Goal: Transaction & Acquisition: Purchase product/service

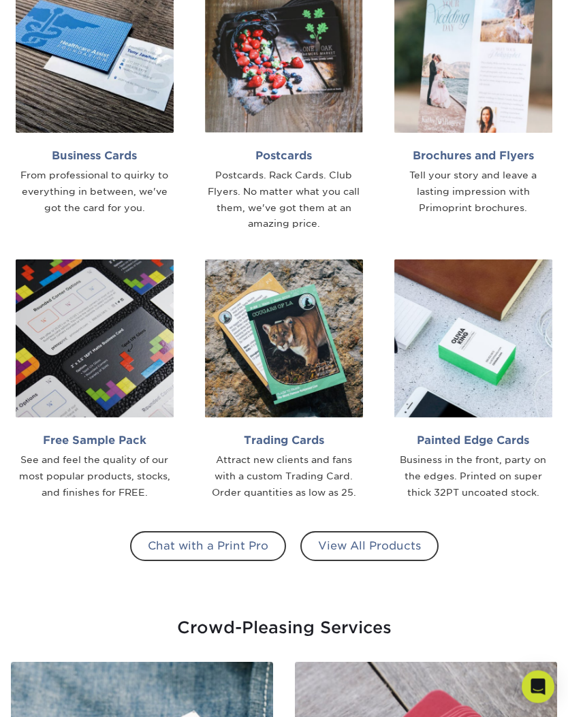
scroll to position [677, 0]
click at [361, 534] on link "View All Products" at bounding box center [369, 546] width 138 height 30
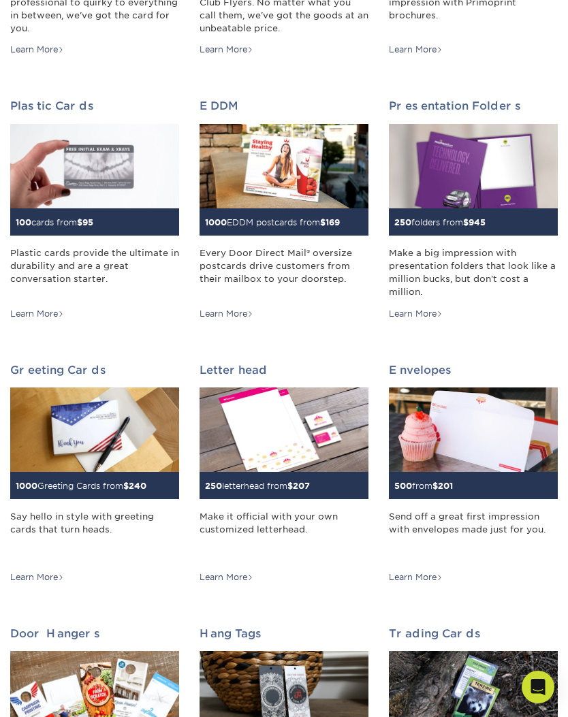
scroll to position [373, 0]
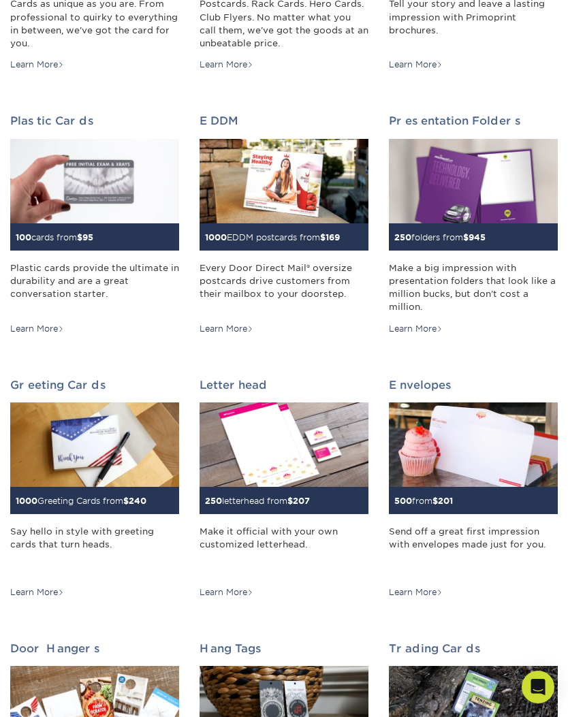
click at [95, 438] on img at bounding box center [94, 444] width 169 height 84
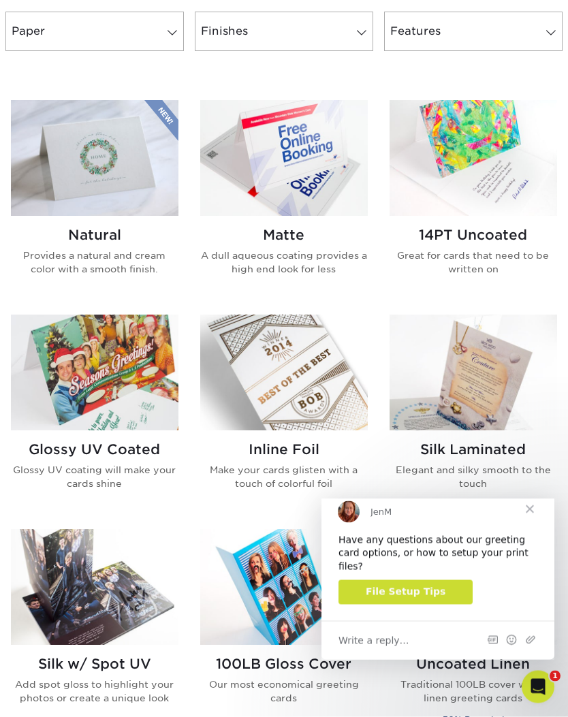
click at [538, 513] on span "Close" at bounding box center [529, 508] width 49 height 49
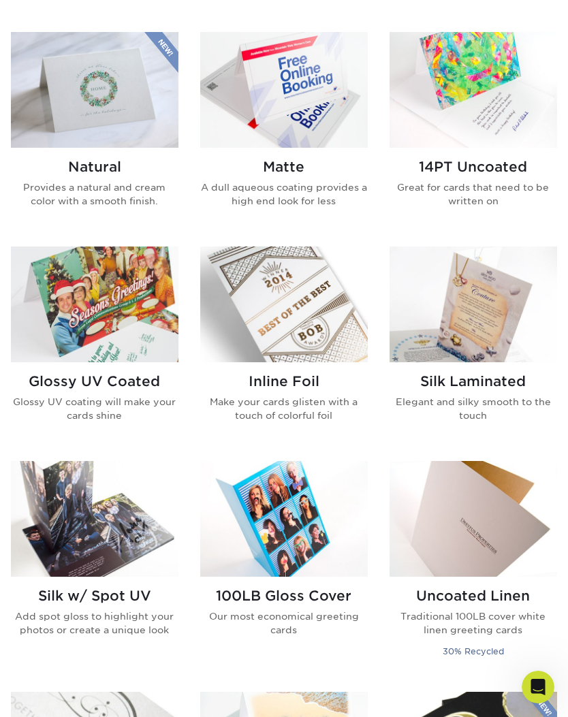
scroll to position [645, 0]
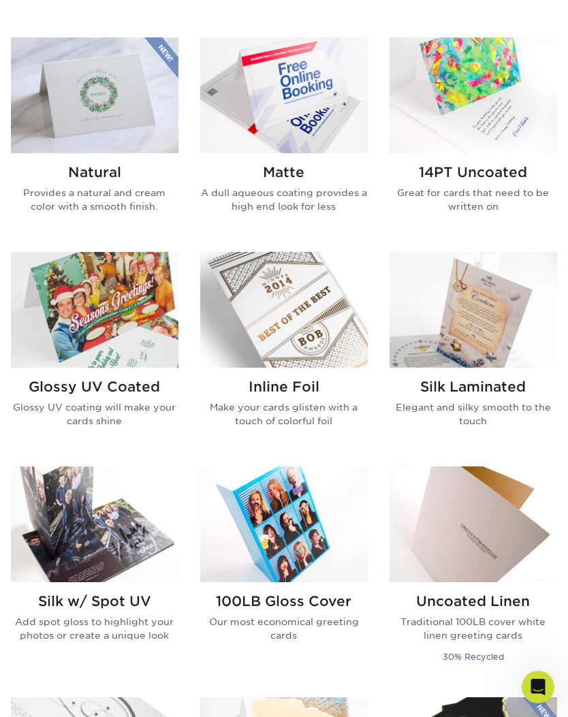
click at [294, 598] on h2 "100LB Gloss Cover" at bounding box center [283, 601] width 167 height 16
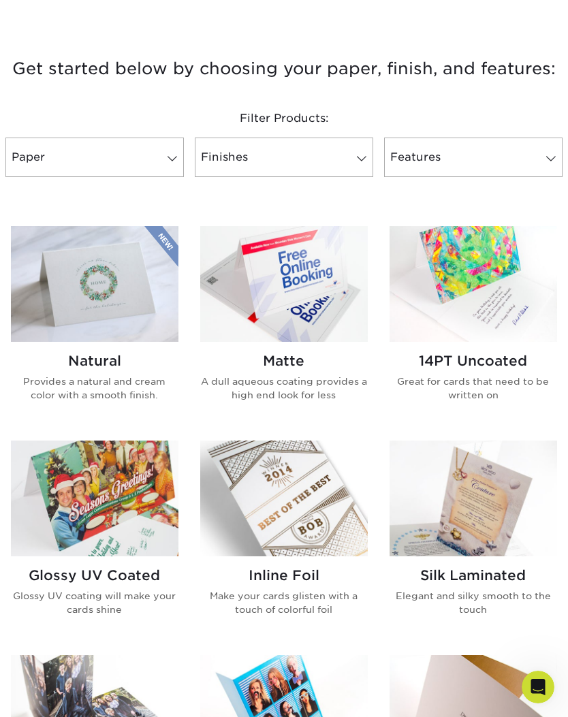
scroll to position [448, 0]
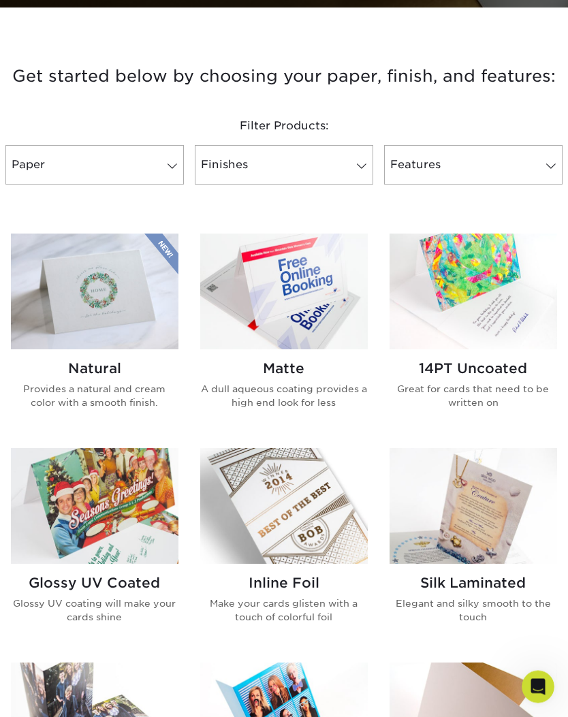
click at [492, 372] on h2 "14PT Uncoated" at bounding box center [472, 369] width 167 height 16
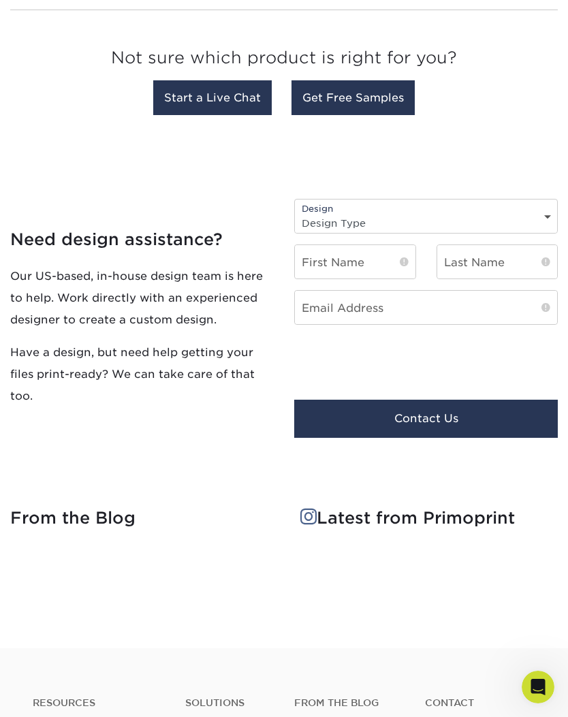
scroll to position [1547, 0]
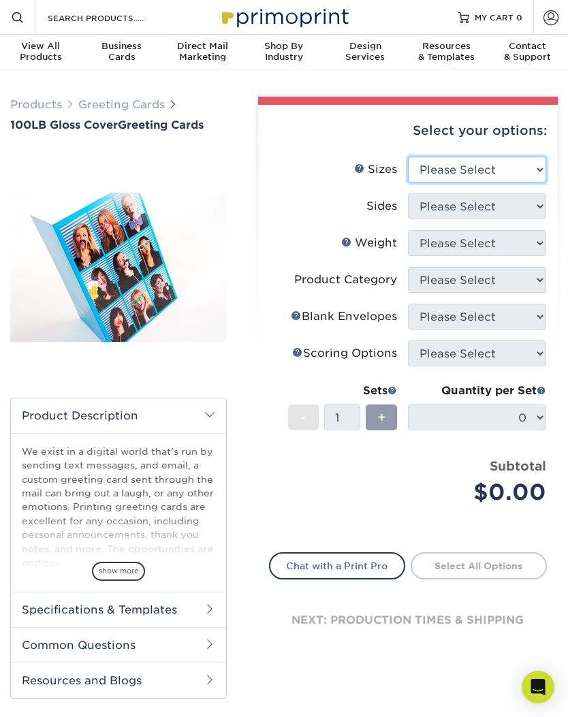
click at [541, 165] on select "Please Select 4.25" x 11" 5.5" x 8.5" 5.5" x 8.5" 6" x 9" 6" x 12" 6" x 12" 7" …" at bounding box center [477, 170] width 138 height 26
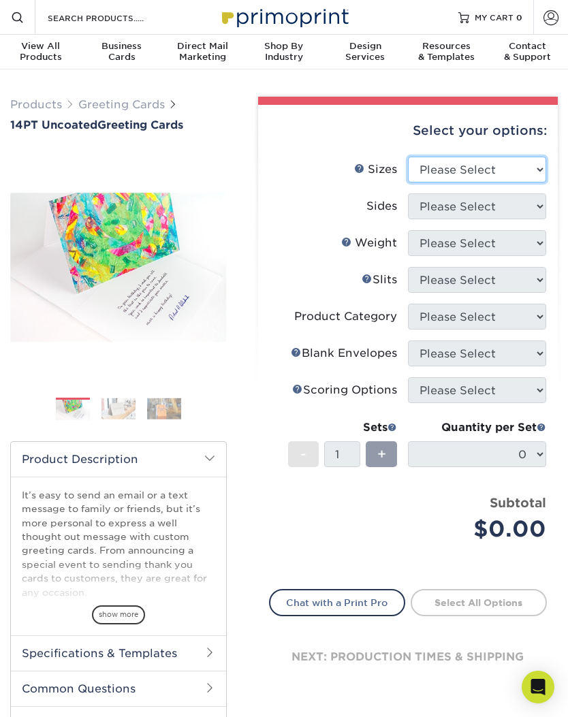
click at [537, 169] on select "Please Select 4.25" x 11" 5.5" x 8.5" 6" x 9" 6" x 12" 7" x 10" 8.5" x 11"" at bounding box center [477, 170] width 138 height 26
click at [525, 219] on li "Sides Please Select" at bounding box center [408, 211] width 277 height 37
click at [535, 174] on select "Please Select 4.25" x 11" 5.5" x 8.5" 6" x 9" 6" x 12" 7" x 10" 8.5" x 11"" at bounding box center [477, 170] width 138 height 26
select select "4.25x11.00"
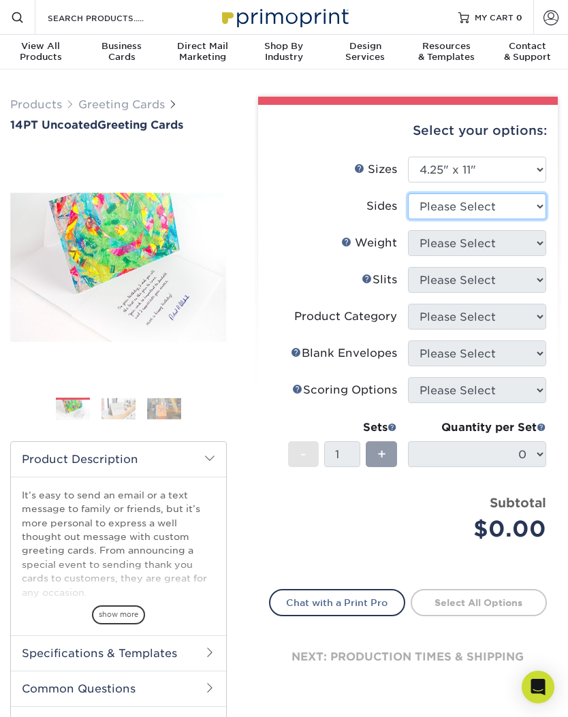
click at [533, 208] on select "Please Select Print Both Sides Print Front Only" at bounding box center [477, 206] width 138 height 26
click at [536, 215] on select "Please Select Print Both Sides Print Front Only" at bounding box center [477, 206] width 138 height 26
select select "32d3c223-f82c-492b-b915-ba065a00862f"
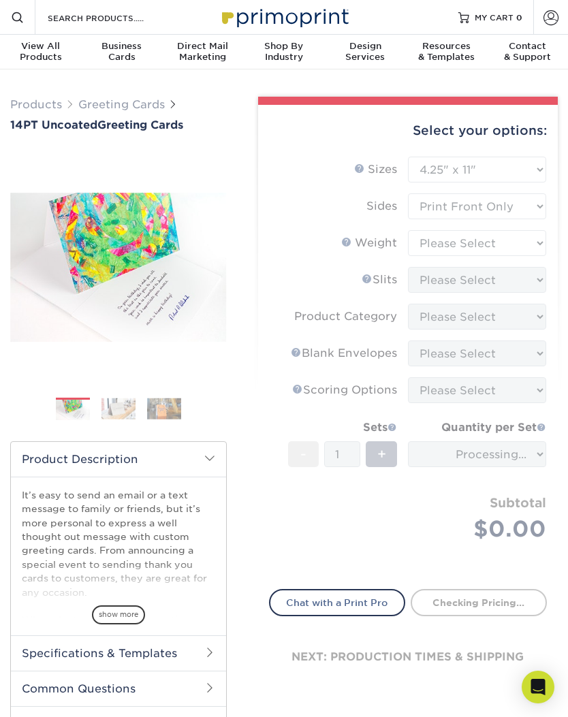
click at [534, 244] on form "Sizes Help Sizes Please Select 4.25" x 11" 5.5" x 8.5" 6" x 9" 6" x 12" 7" x 10…" at bounding box center [408, 365] width 278 height 416
click at [536, 246] on select "Please Select 14PT Uncoated" at bounding box center [477, 243] width 138 height 26
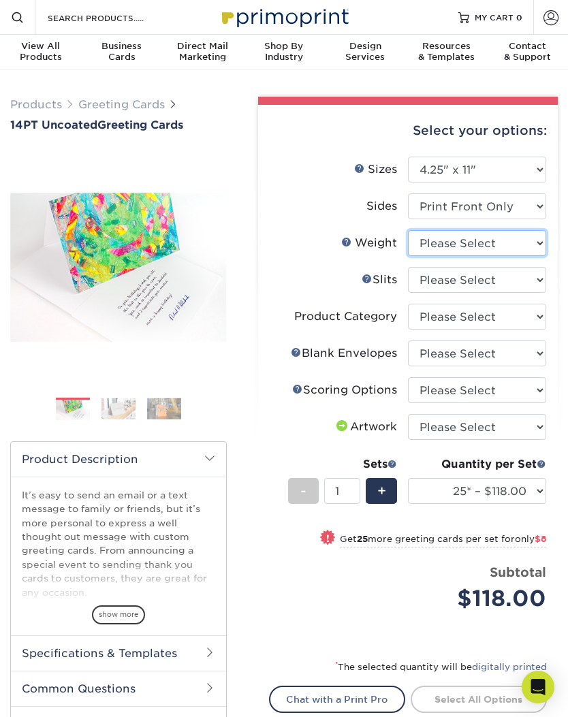
select select "14PT Uncoated"
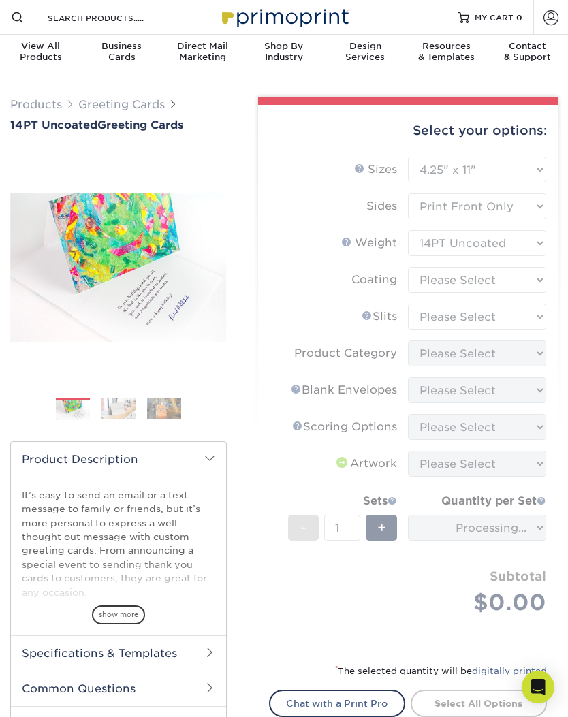
click at [536, 283] on form "Sizes Help Sizes Please Select 4.25" x 11" 5.5" x 8.5" 6" x 9" 6" x 12" 7" x 10…" at bounding box center [408, 401] width 278 height 489
click at [496, 274] on form "Sizes Help Sizes Please Select 4.25" x 11" 5.5" x 8.5" 6" x 9" 6" x 12" 7" x 10…" at bounding box center [408, 401] width 278 height 489
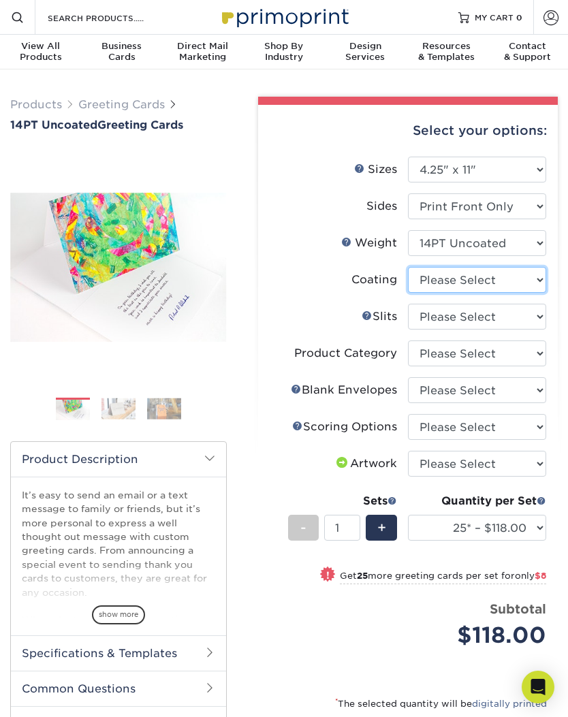
click at [541, 280] on select at bounding box center [477, 280] width 138 height 26
select select "3e7618de-abca-4bda-9f97-8b9129e913d8"
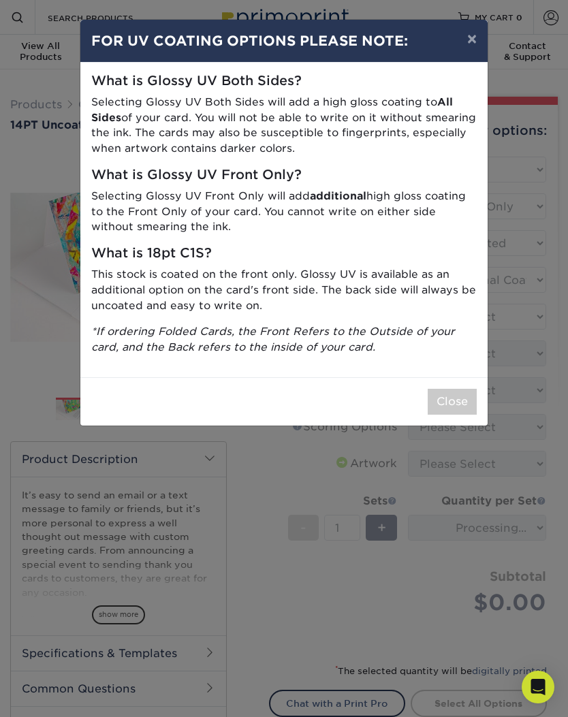
click at [459, 390] on button "Close" at bounding box center [451, 402] width 49 height 26
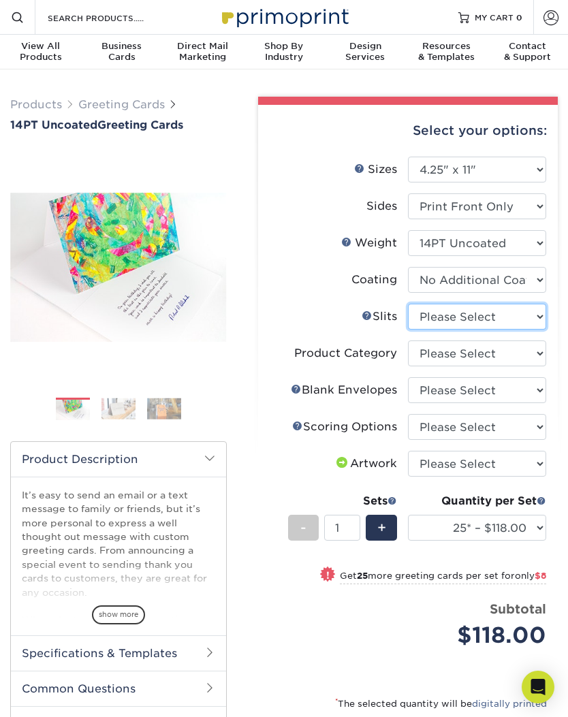
click at [534, 319] on select "Please Select Moon Slits Bottom Panel Moon Slits Right Panel No Gift Card Slits…" at bounding box center [477, 317] width 138 height 26
select select "c4055f3c-a707-4a99-931b-ce83690041fd"
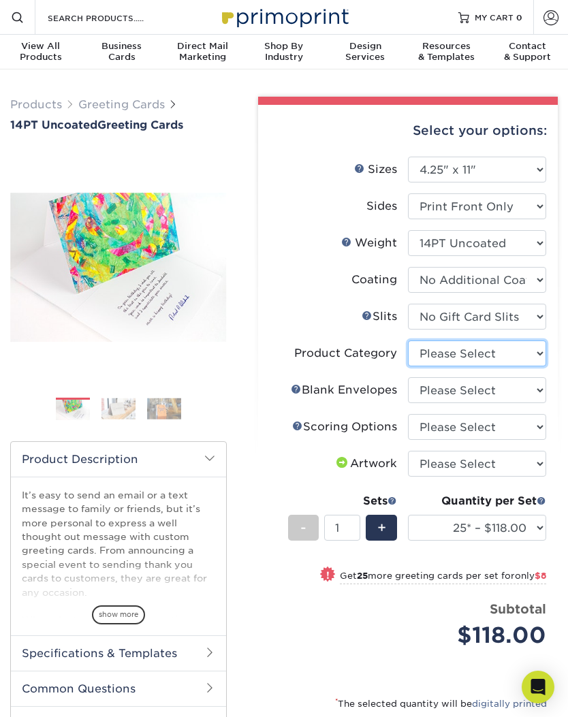
click at [532, 354] on select "Please Select Greeting Cards" at bounding box center [477, 353] width 138 height 26
select select "b7f8198f-f281-4438-a52e-cd7a5c5c0cfc"
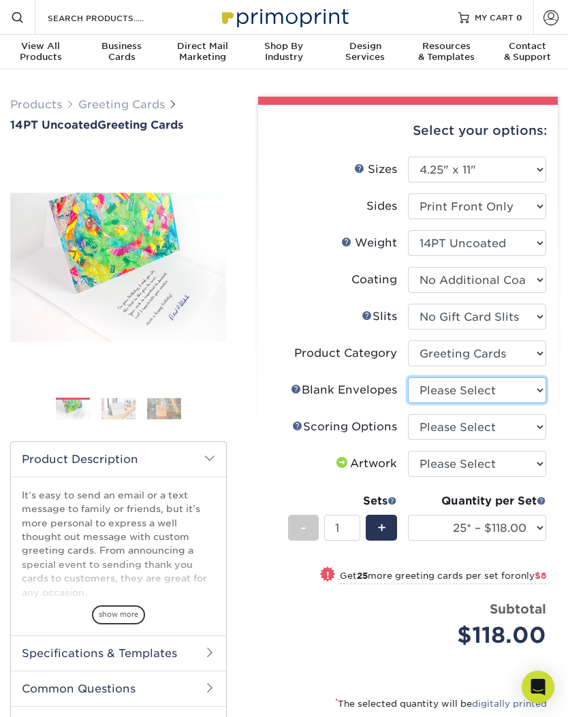
click at [534, 392] on select "Please Select No Blank Envelopes Yes 25 Envelopes A2 Yes 50 Envelopes A2 Yes 75…" at bounding box center [477, 390] width 138 height 26
select select "90227d88-221f-44a3-b161-6c9bb9deb1b8"
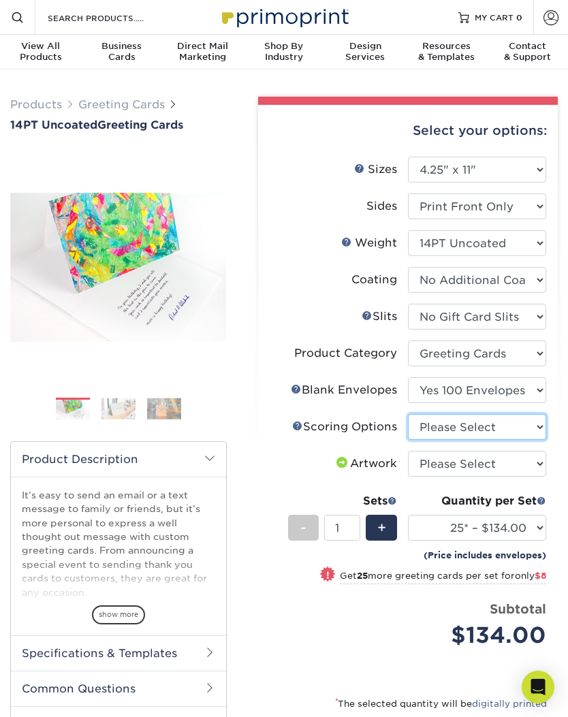
click at [540, 423] on select "Please Select Score in Half" at bounding box center [477, 427] width 138 height 26
select select "b23166fa-223a-4016-b2d3-d3438452c7d9"
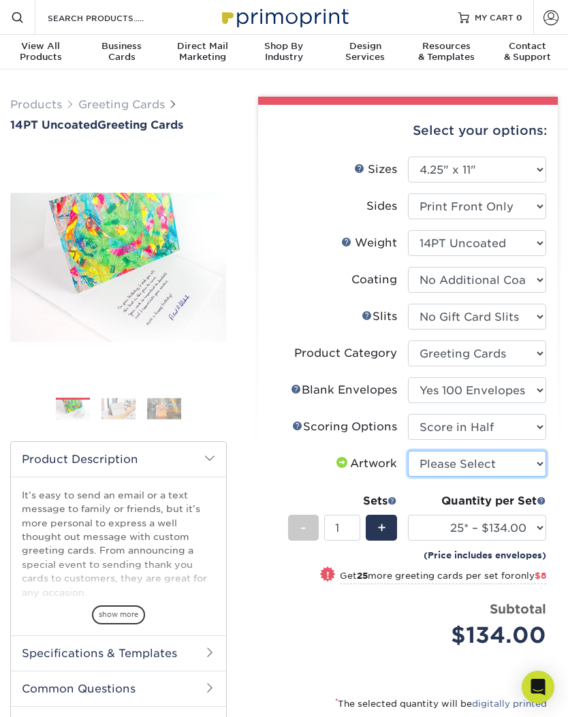
click at [535, 461] on select "Please Select I will upload files I need a design - $75" at bounding box center [477, 464] width 138 height 26
select select "upload"
